Goal: Information Seeking & Learning: Learn about a topic

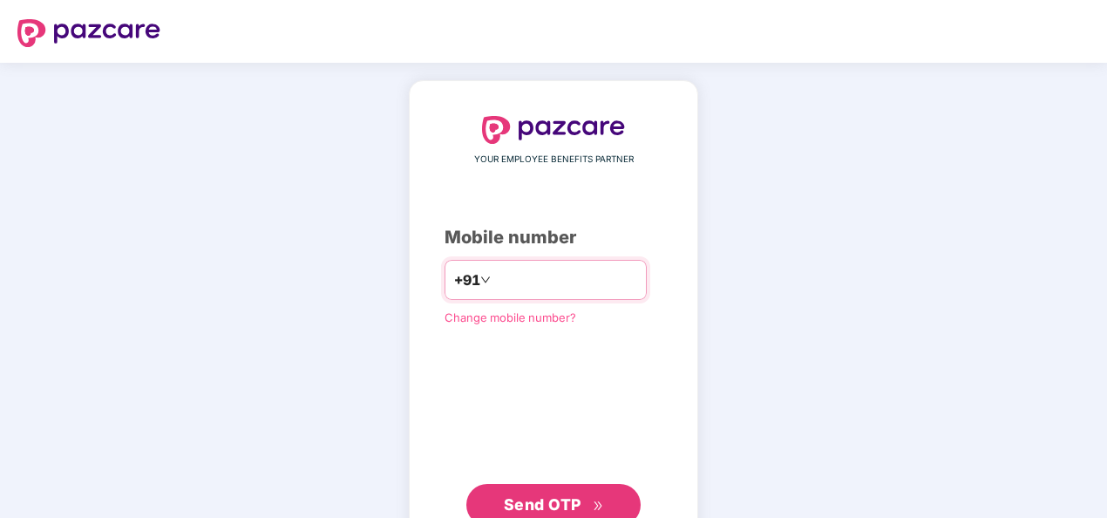
click at [594, 279] on input "number" at bounding box center [565, 280] width 143 height 28
type input "**********"
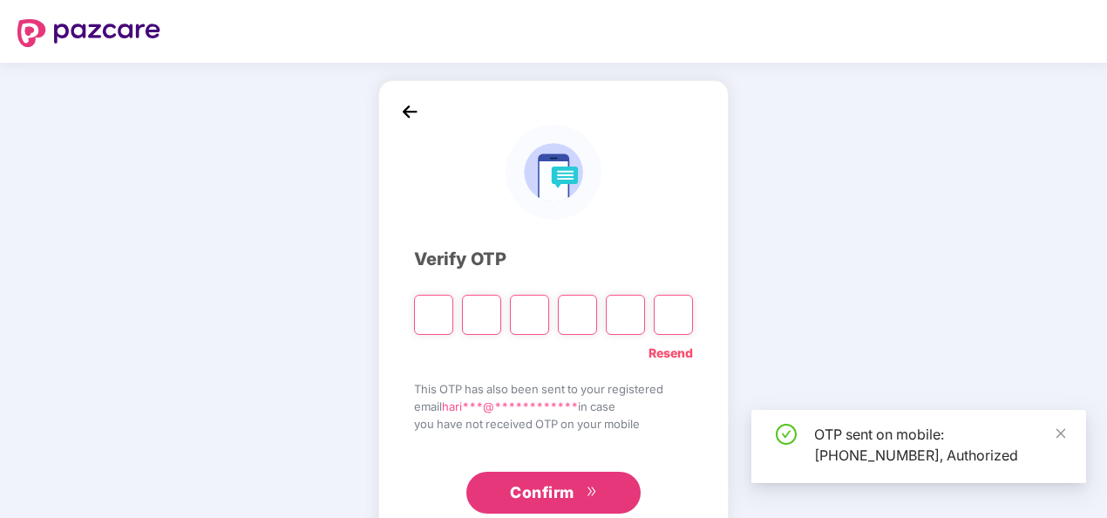
scroll to position [51, 0]
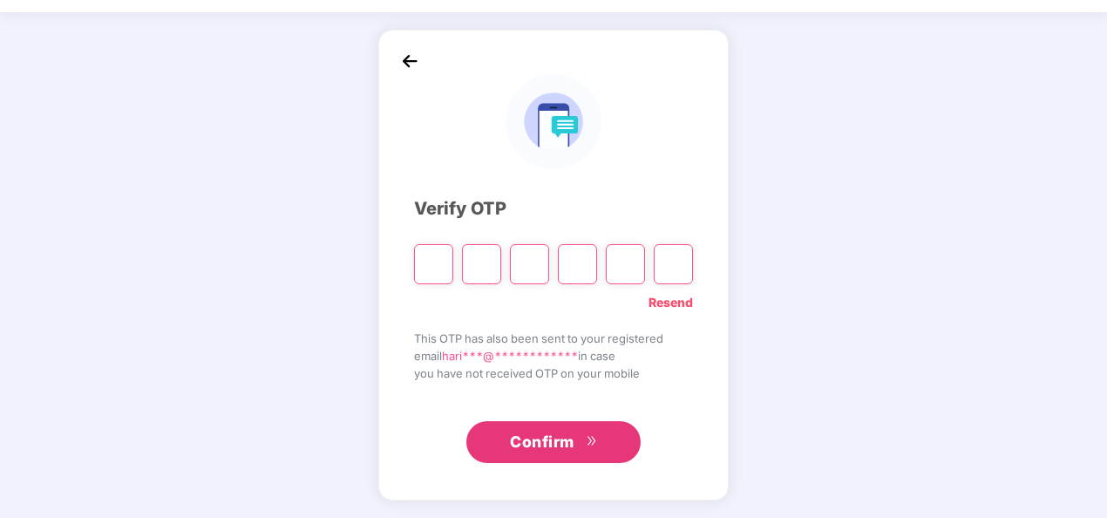
type input "*"
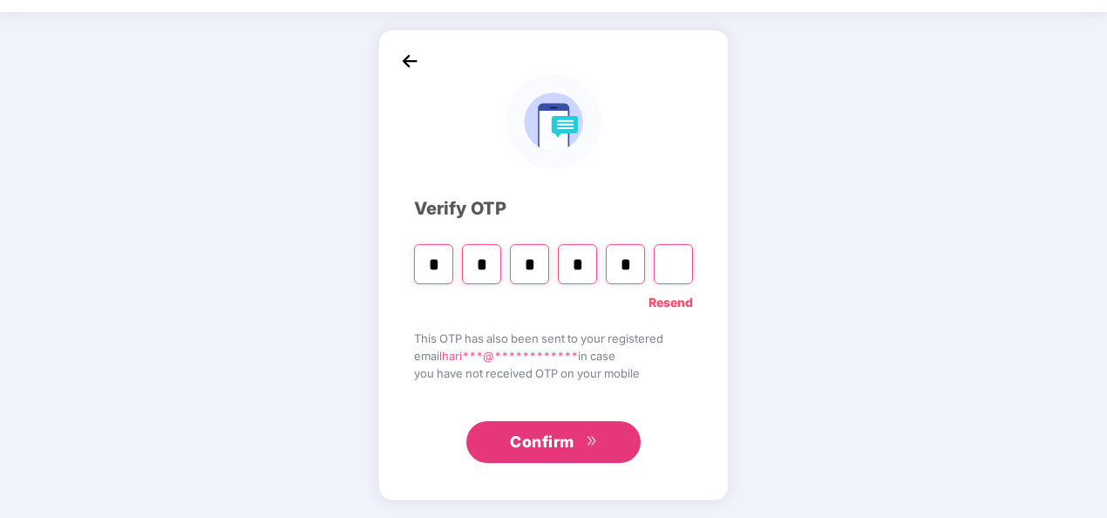
type input "*"
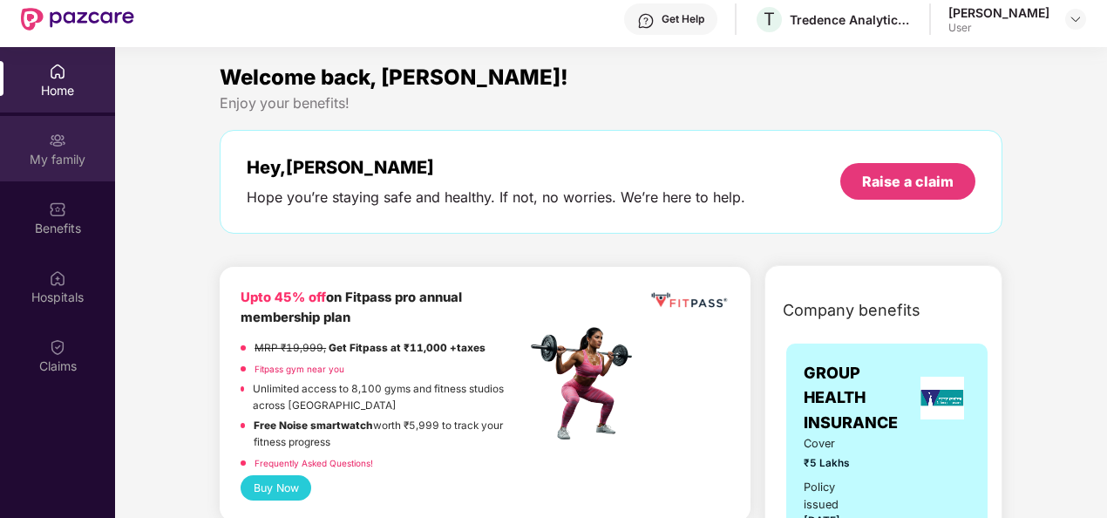
click at [84, 153] on div "My family" at bounding box center [57, 159] width 115 height 17
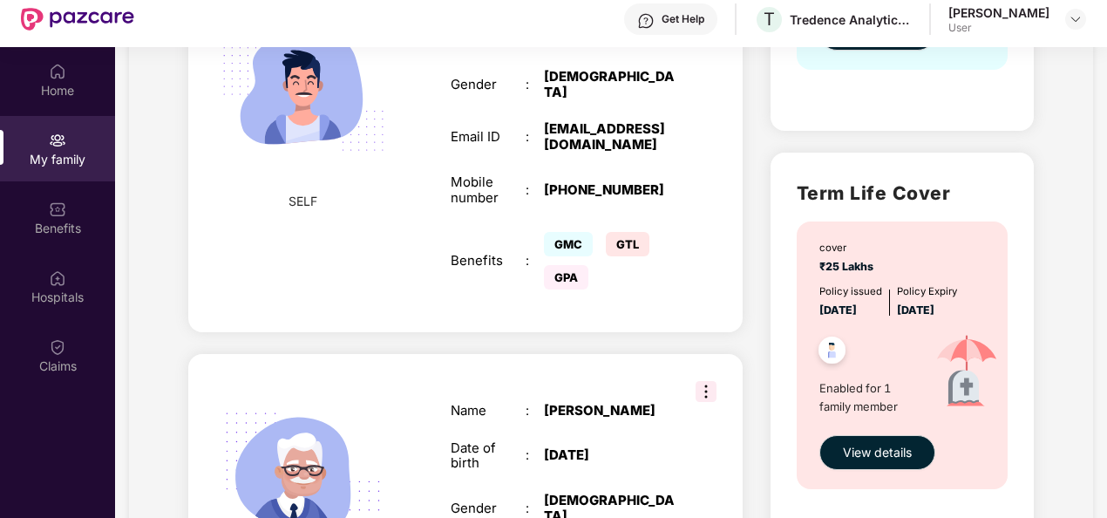
scroll to position [523, 0]
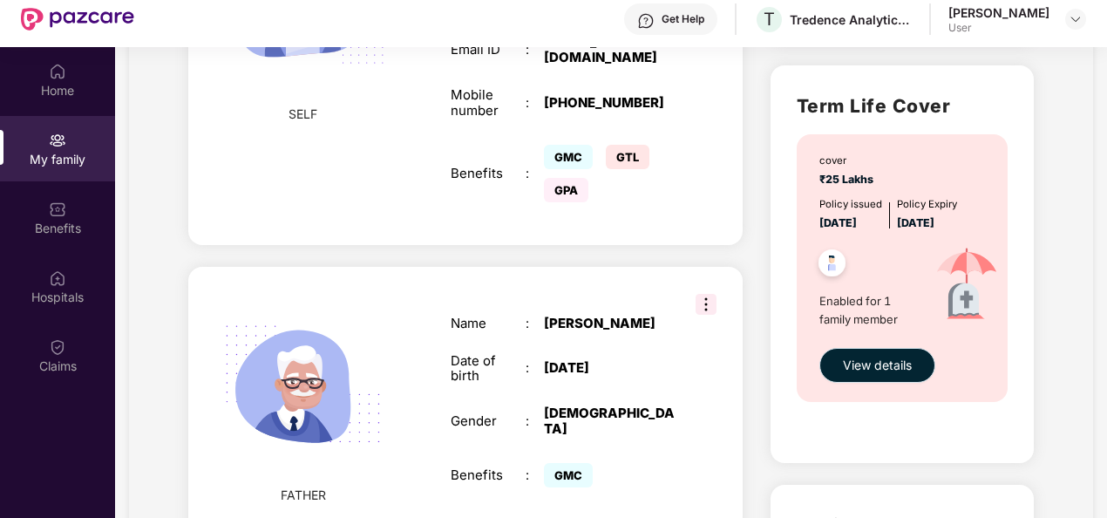
click at [870, 366] on span "View details" at bounding box center [877, 365] width 69 height 19
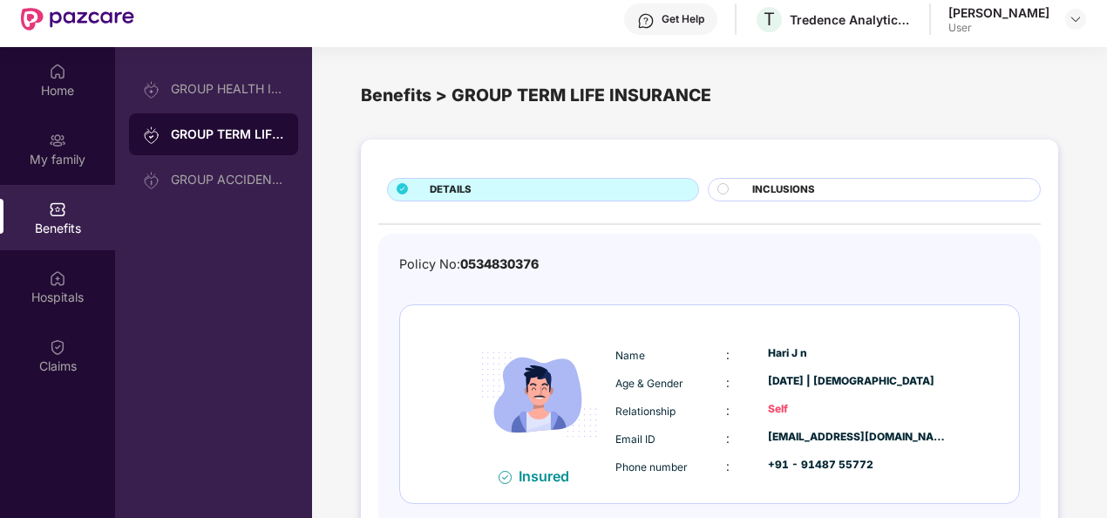
click at [803, 176] on div "DETAILS INCLUSIONS Policy No: 0534830376 Insured Name : [PERSON_NAME] n Age & G…" at bounding box center [709, 362] width 697 height 446
click at [805, 195] on span "INCLUSIONS" at bounding box center [783, 190] width 63 height 16
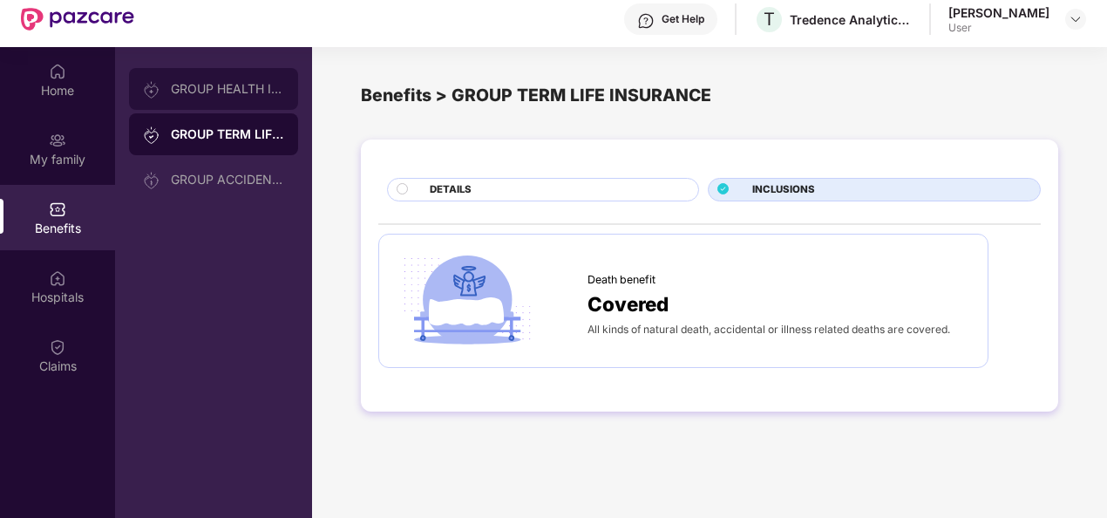
click at [224, 96] on div "GROUP HEALTH INSURANCE" at bounding box center [213, 89] width 169 height 42
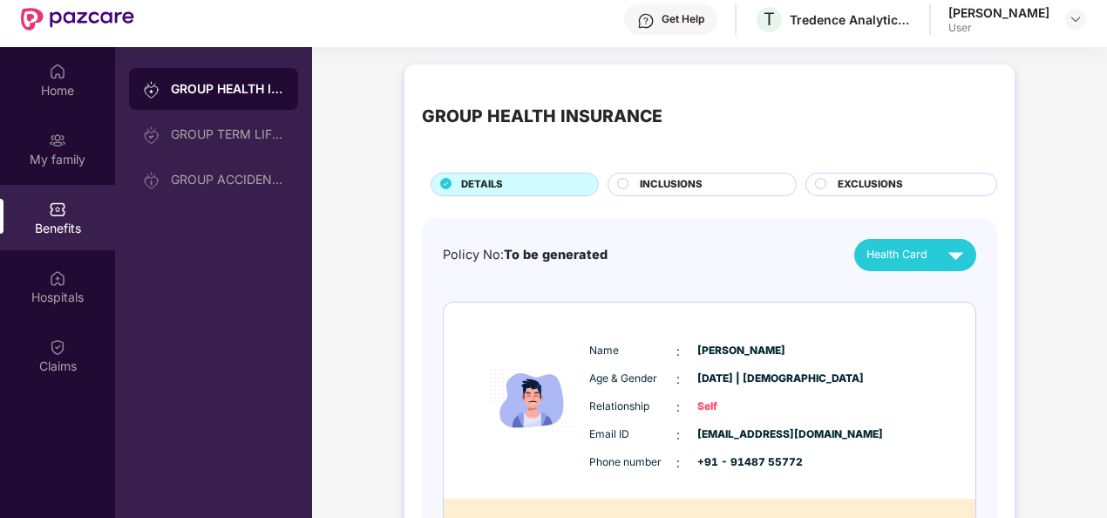
click at [683, 179] on span "INCLUSIONS" at bounding box center [671, 185] width 63 height 16
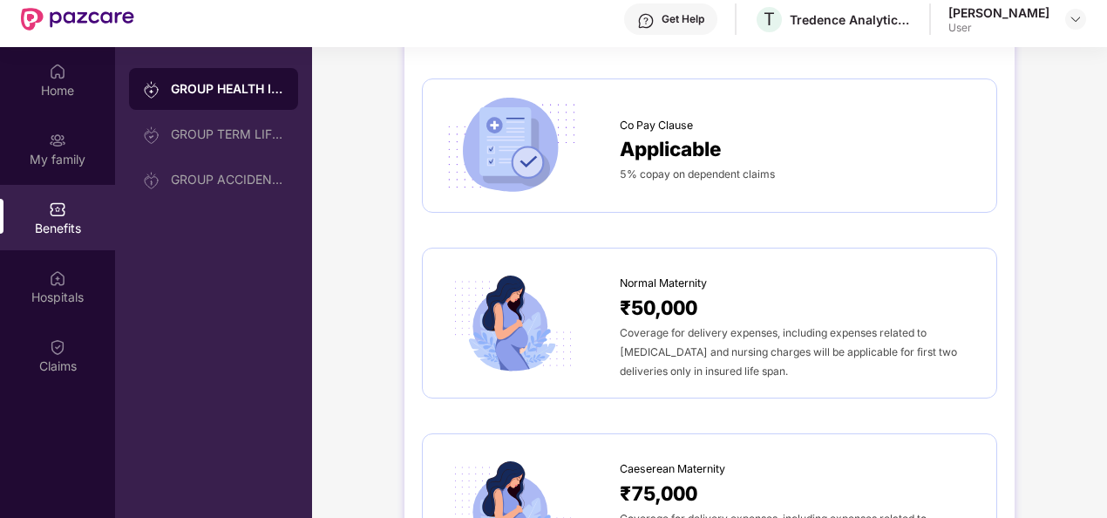
scroll to position [1395, 0]
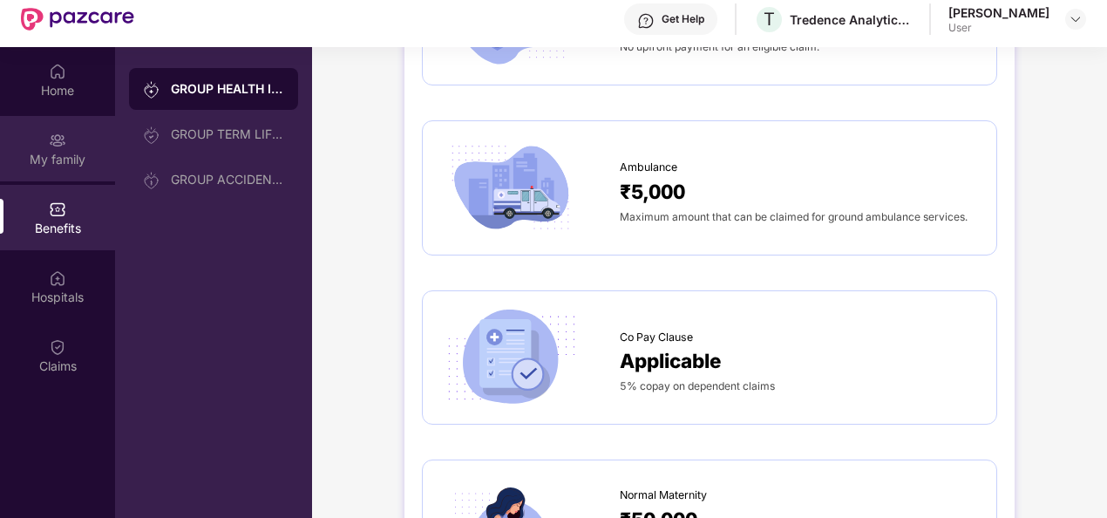
click at [89, 157] on div "My family" at bounding box center [57, 159] width 115 height 17
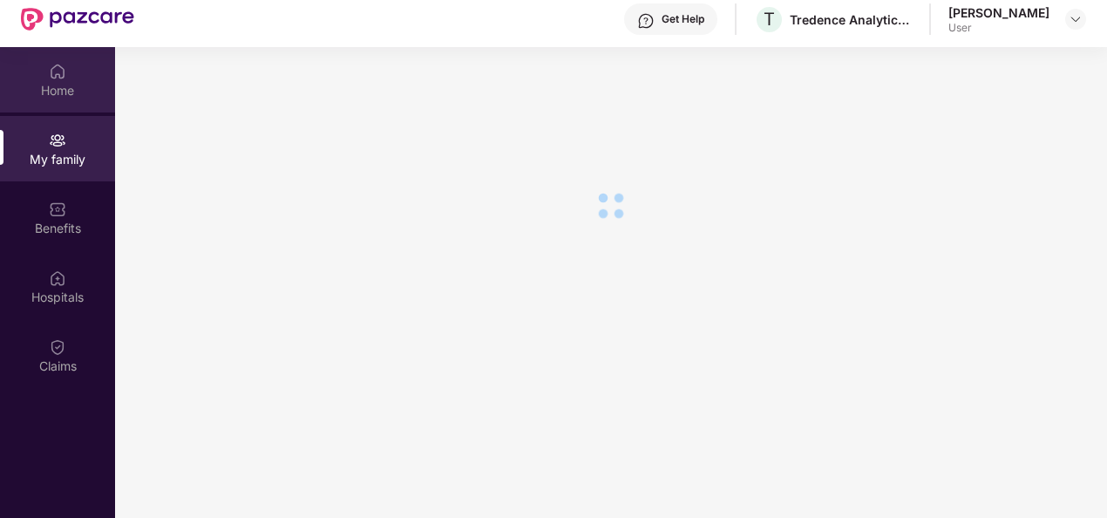
click at [67, 98] on div "Home" at bounding box center [57, 90] width 115 height 17
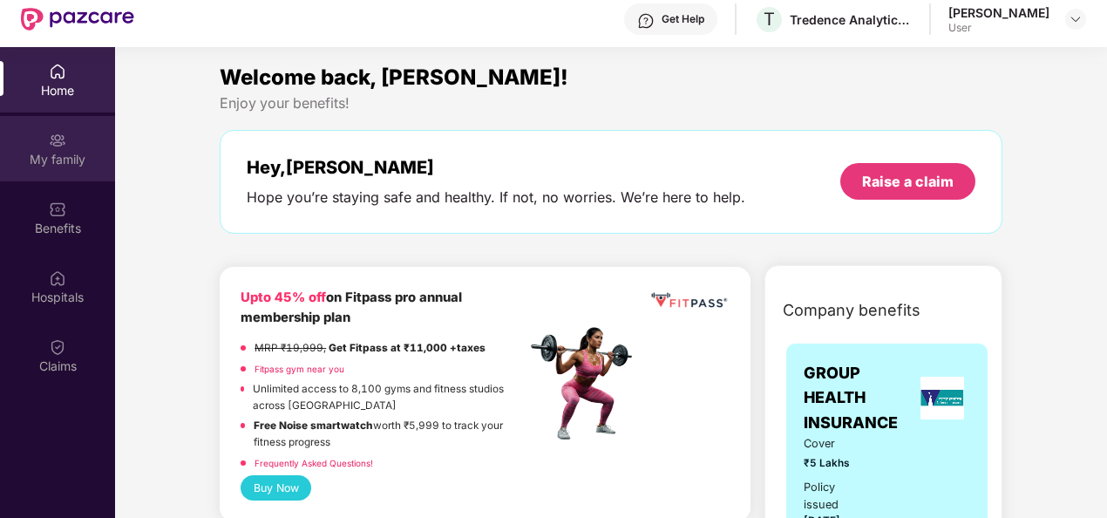
click at [60, 166] on div "My family" at bounding box center [57, 159] width 115 height 17
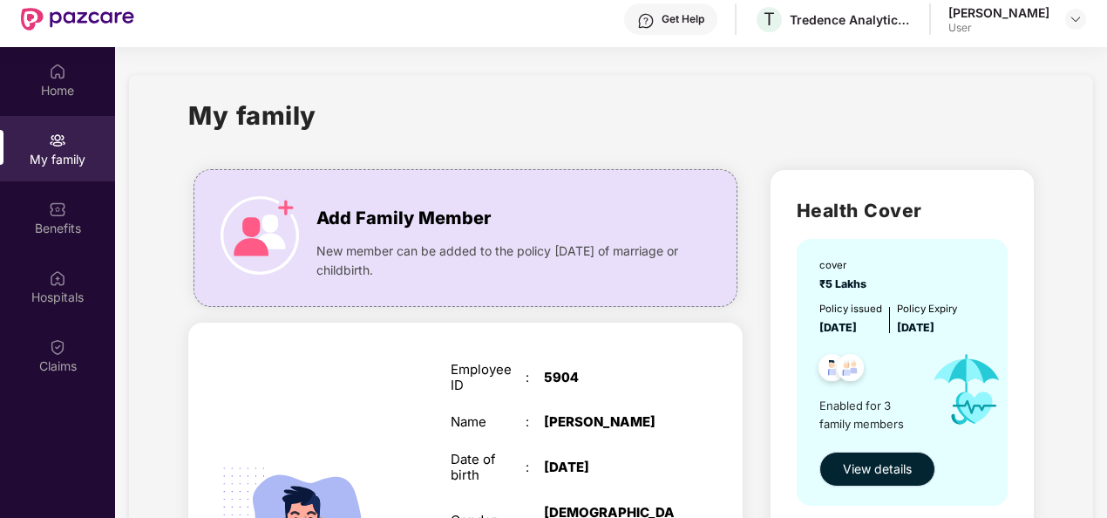
click at [874, 469] on span "View details" at bounding box center [877, 468] width 69 height 19
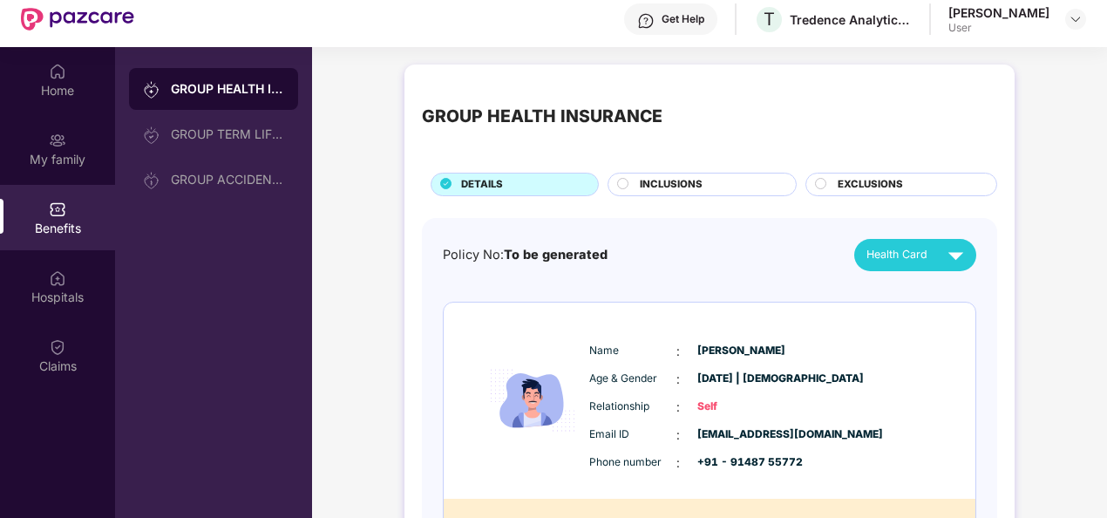
click at [696, 183] on span "INCLUSIONS" at bounding box center [671, 185] width 63 height 16
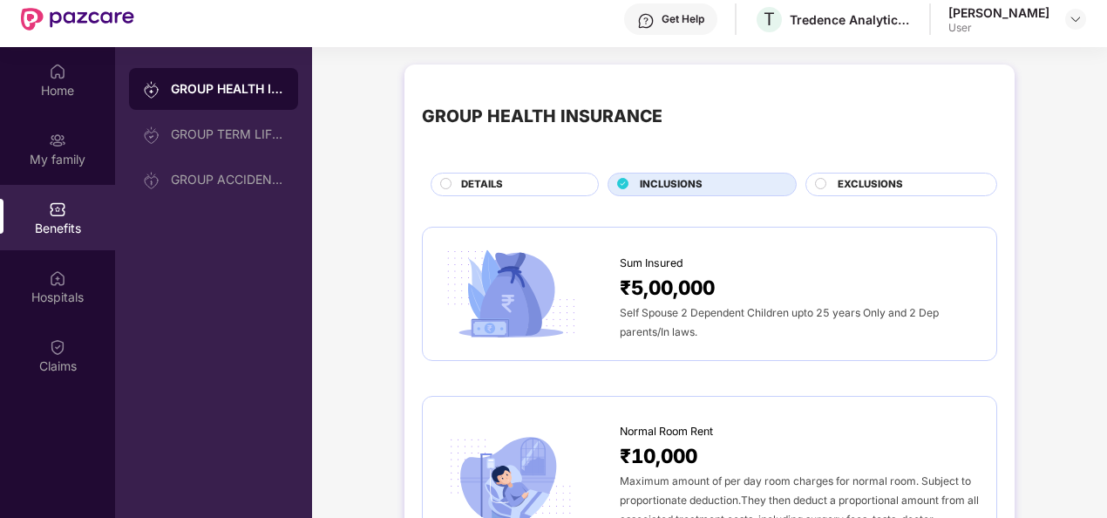
click at [877, 185] on span "EXCLUSIONS" at bounding box center [870, 185] width 65 height 16
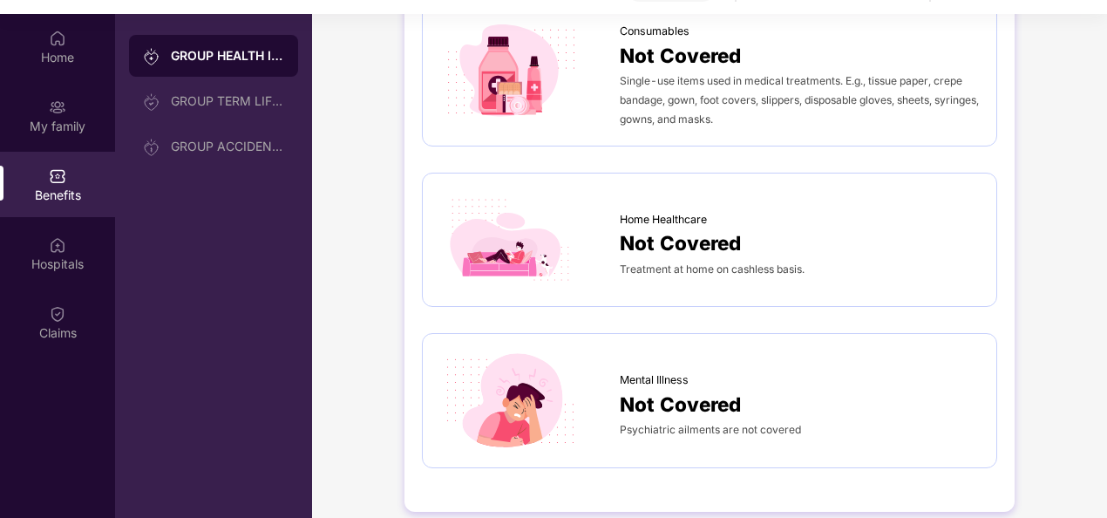
scroll to position [98, 0]
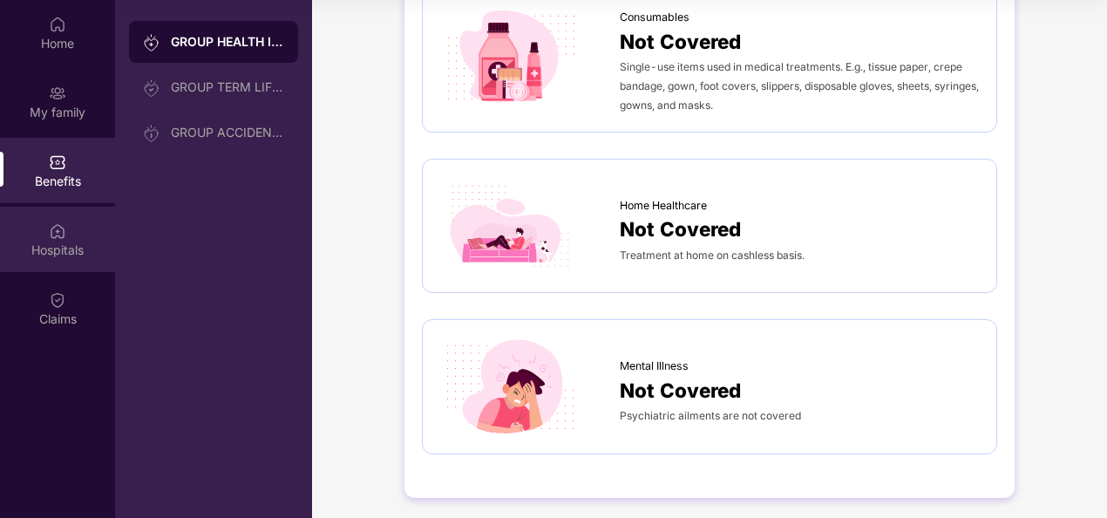
click at [70, 228] on div "Hospitals" at bounding box center [57, 239] width 115 height 65
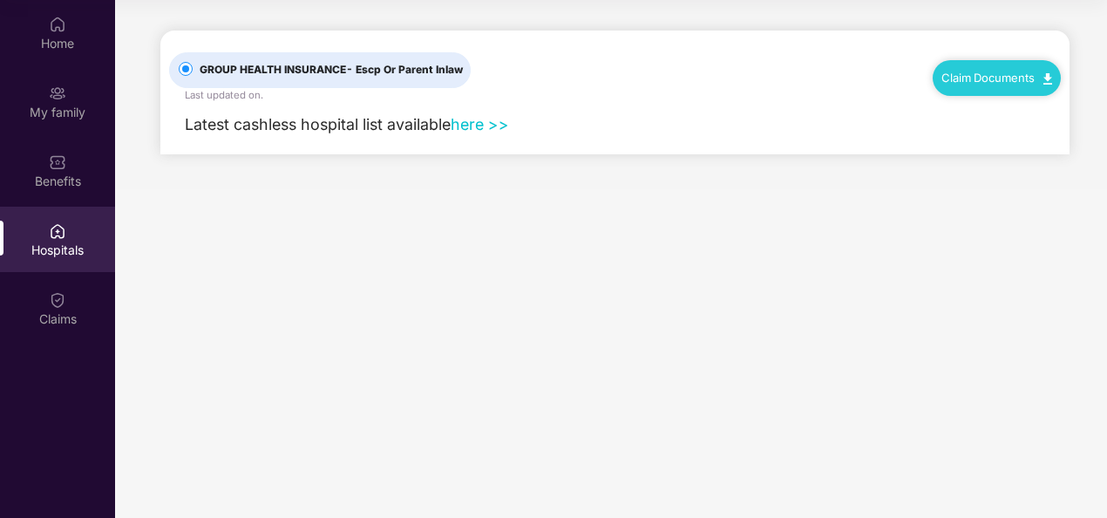
click at [483, 122] on link "here >>" at bounding box center [480, 124] width 58 height 18
click at [1004, 75] on link "Claim Documents" at bounding box center [996, 78] width 111 height 14
click at [478, 127] on link "here >>" at bounding box center [480, 124] width 58 height 18
